Goal: Entertainment & Leisure: Consume media (video, audio)

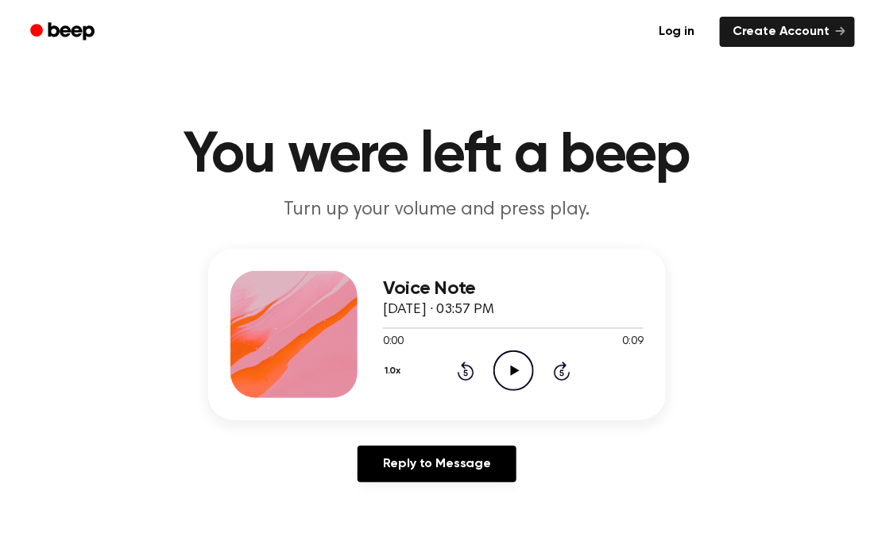
click at [520, 364] on icon "Play Audio" at bounding box center [513, 370] width 41 height 41
click at [507, 377] on icon "Play Audio" at bounding box center [513, 370] width 41 height 41
click at [512, 362] on icon "Play Audio" at bounding box center [513, 370] width 41 height 41
click at [512, 369] on icon at bounding box center [514, 370] width 9 height 10
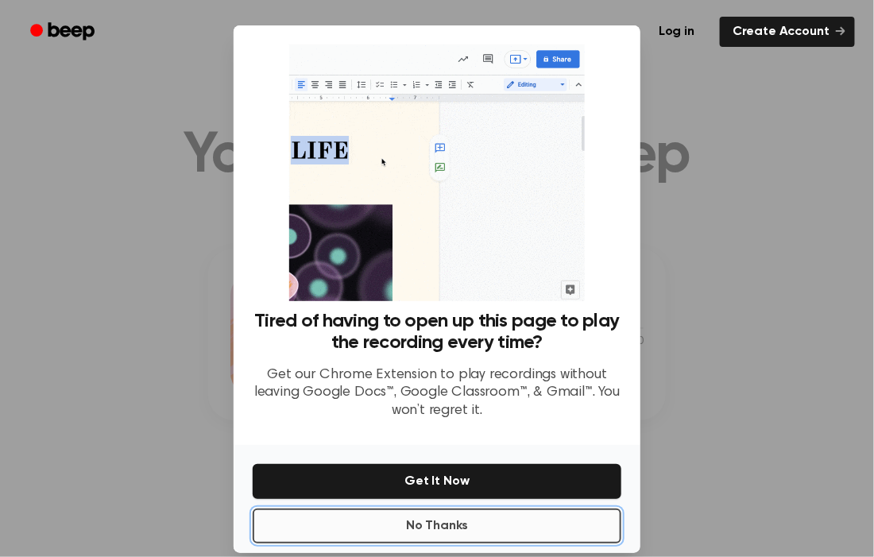
click at [435, 524] on button "No Thanks" at bounding box center [437, 525] width 369 height 35
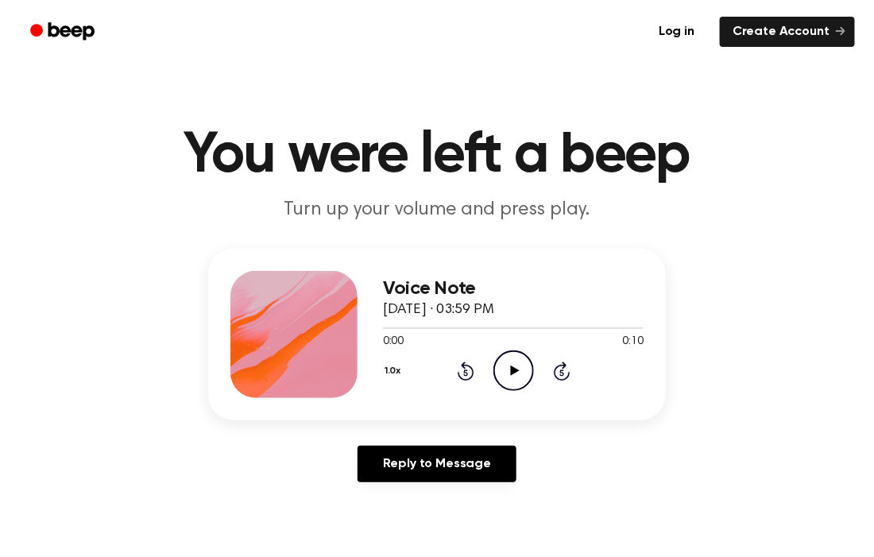
click at [513, 365] on icon "Play Audio" at bounding box center [513, 370] width 41 height 41
click at [513, 355] on icon "Play Audio" at bounding box center [513, 370] width 41 height 41
click at [521, 370] on icon "Play Audio" at bounding box center [513, 370] width 41 height 41
click at [517, 365] on icon "Play Audio" at bounding box center [513, 370] width 41 height 41
click at [504, 365] on icon "Play Audio" at bounding box center [513, 370] width 41 height 41
